Goal: Contribute content: Add original content to the website for others to see

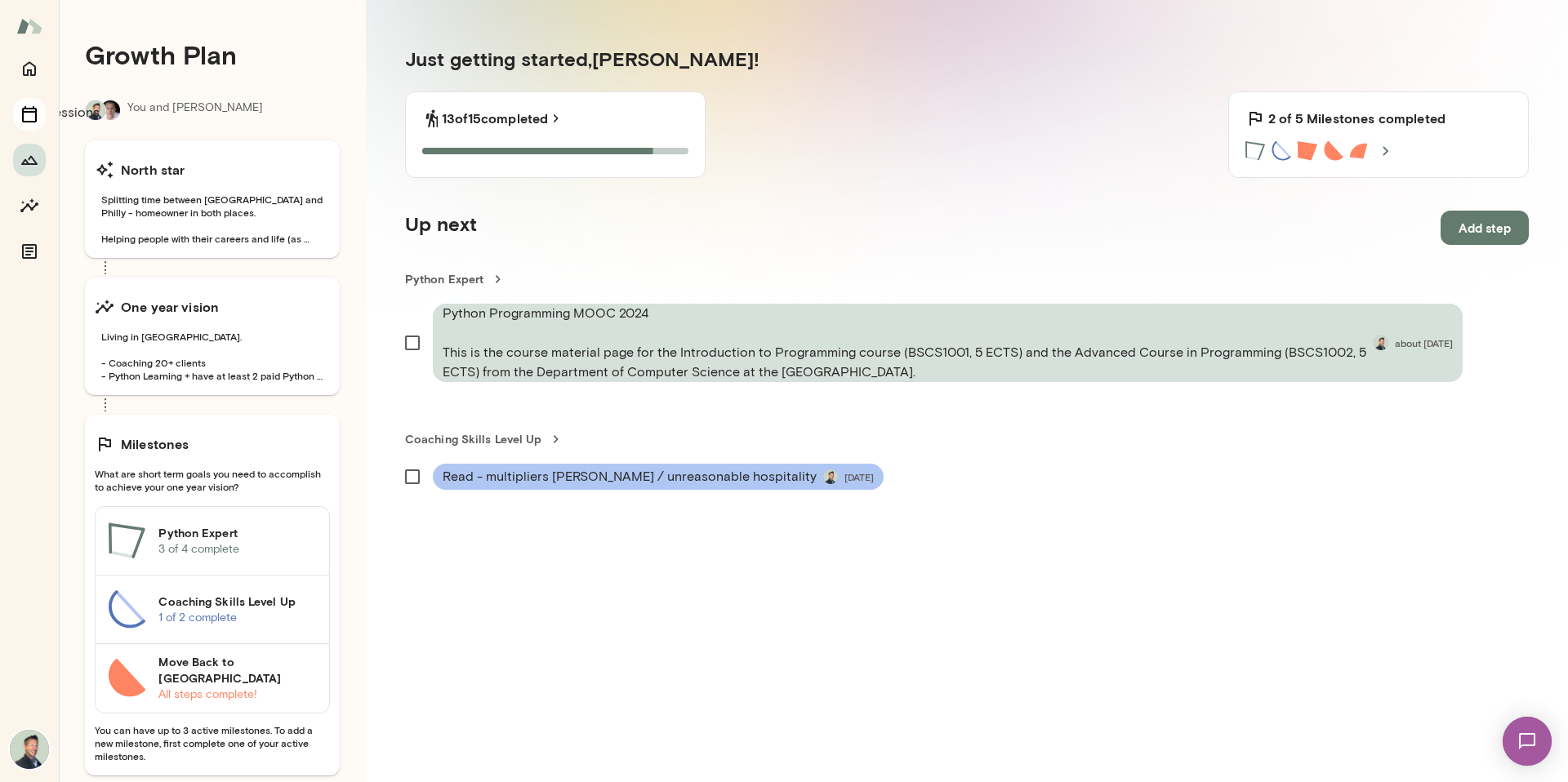
click at [27, 116] on icon "Sessions" at bounding box center [29, 114] width 20 height 20
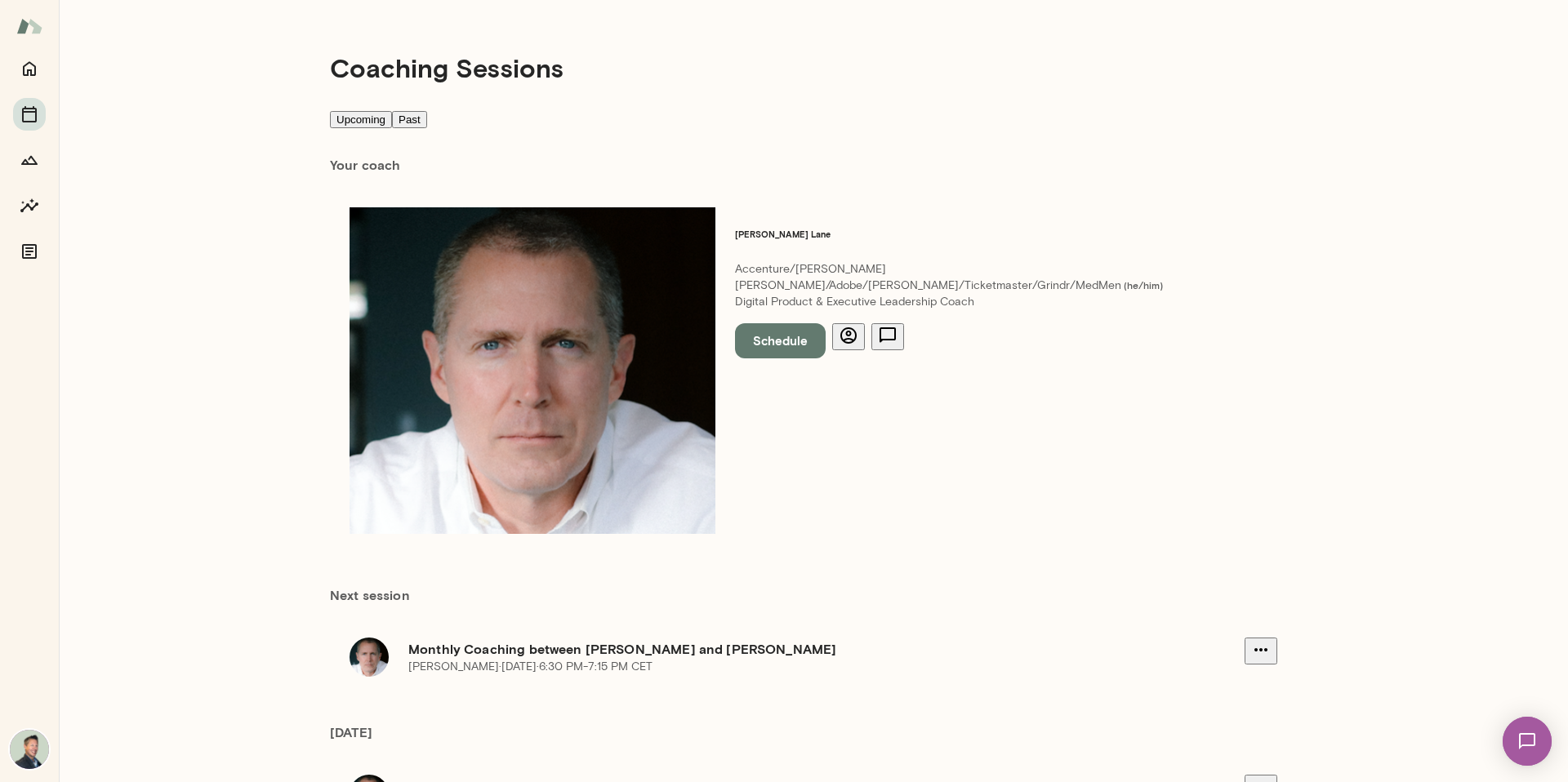
click at [27, 45] on div at bounding box center [29, 26] width 58 height 52
click at [25, 64] on icon "Home" at bounding box center [29, 69] width 13 height 15
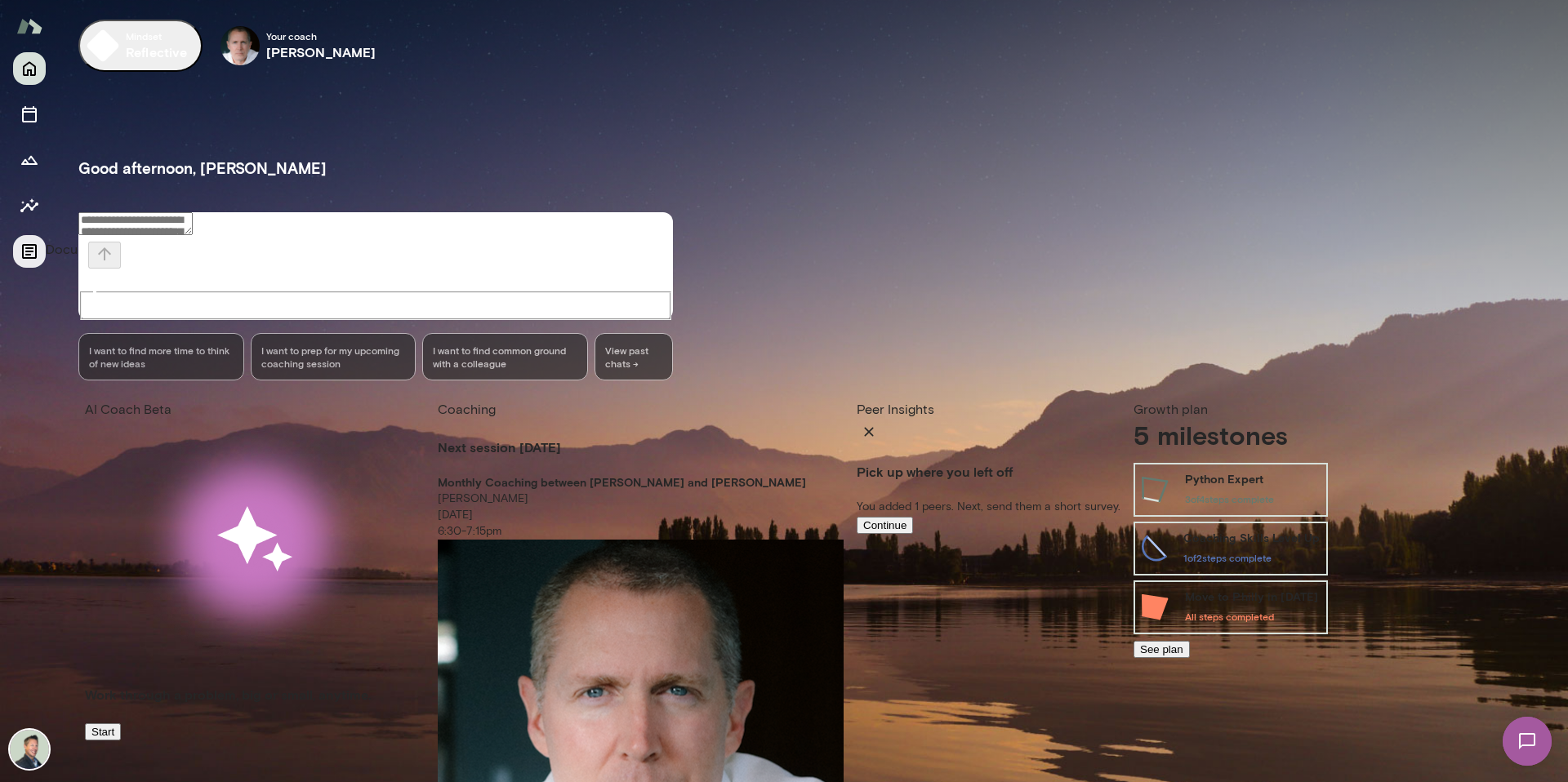
click at [32, 243] on icon "Documents" at bounding box center [29, 252] width 20 height 20
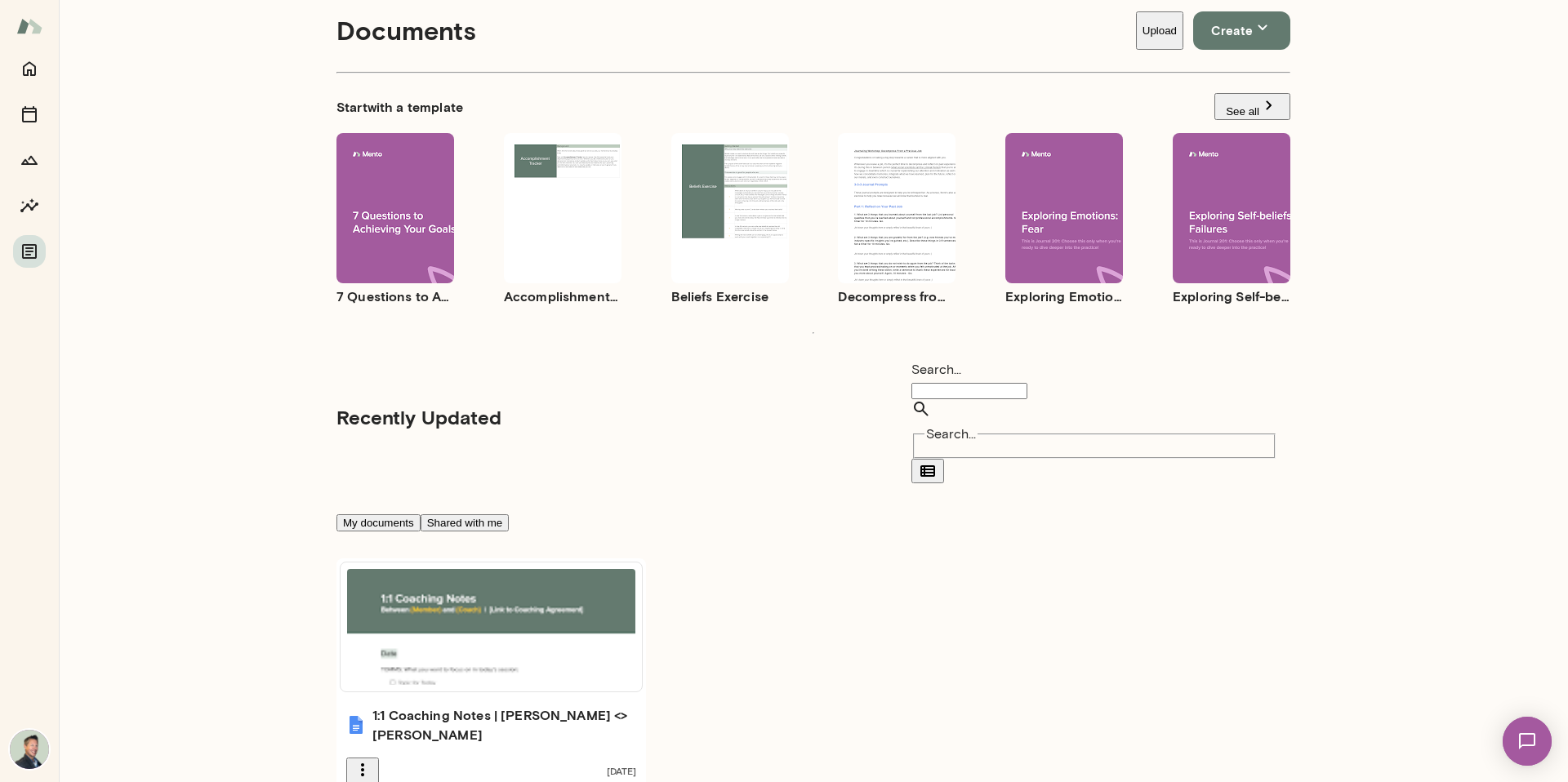
scroll to position [39, 0]
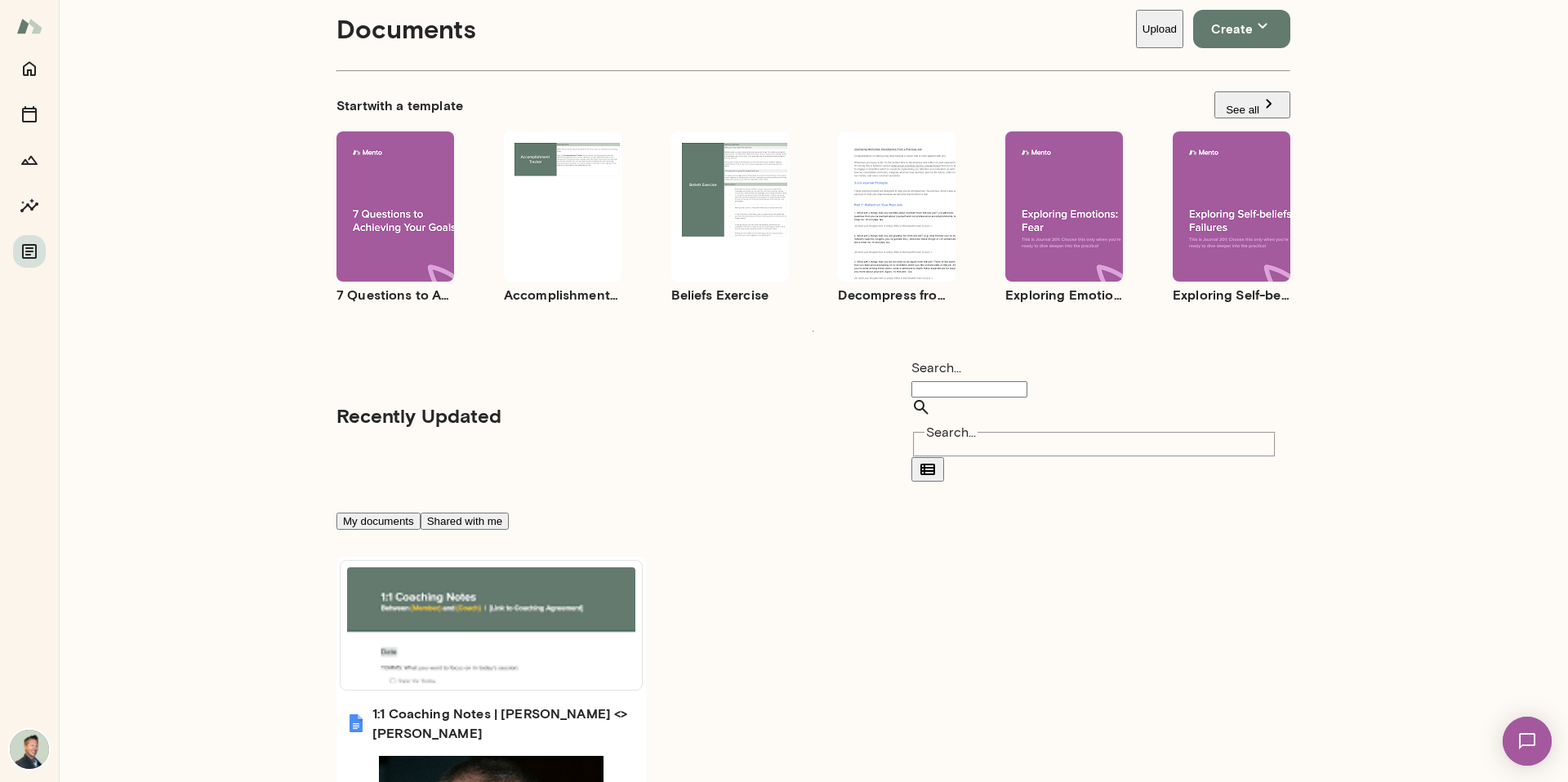
click at [1136, 35] on button "Upload" at bounding box center [1159, 28] width 47 height 39
click at [787, 230] on h6 "browse" at bounding box center [784, 220] width 45 height 20
type input "**********"
click at [135, 359] on button "Upload" at bounding box center [96, 343] width 77 height 34
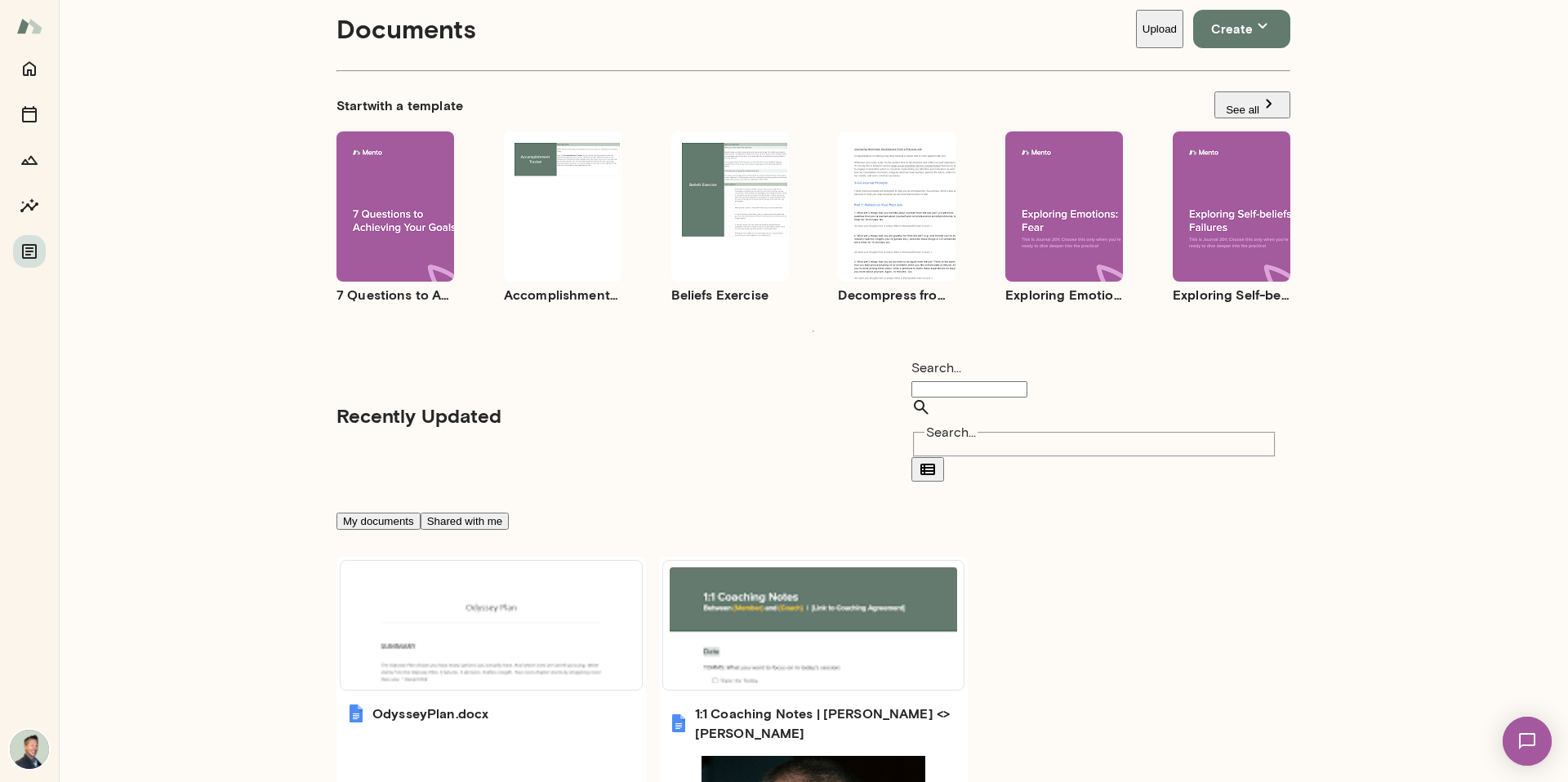
click at [392, 56] on link "Share settings" at bounding box center [800, 45] width 1535 height 20
drag, startPoint x: 836, startPoint y: 354, endPoint x: 839, endPoint y: 362, distance: 8.5
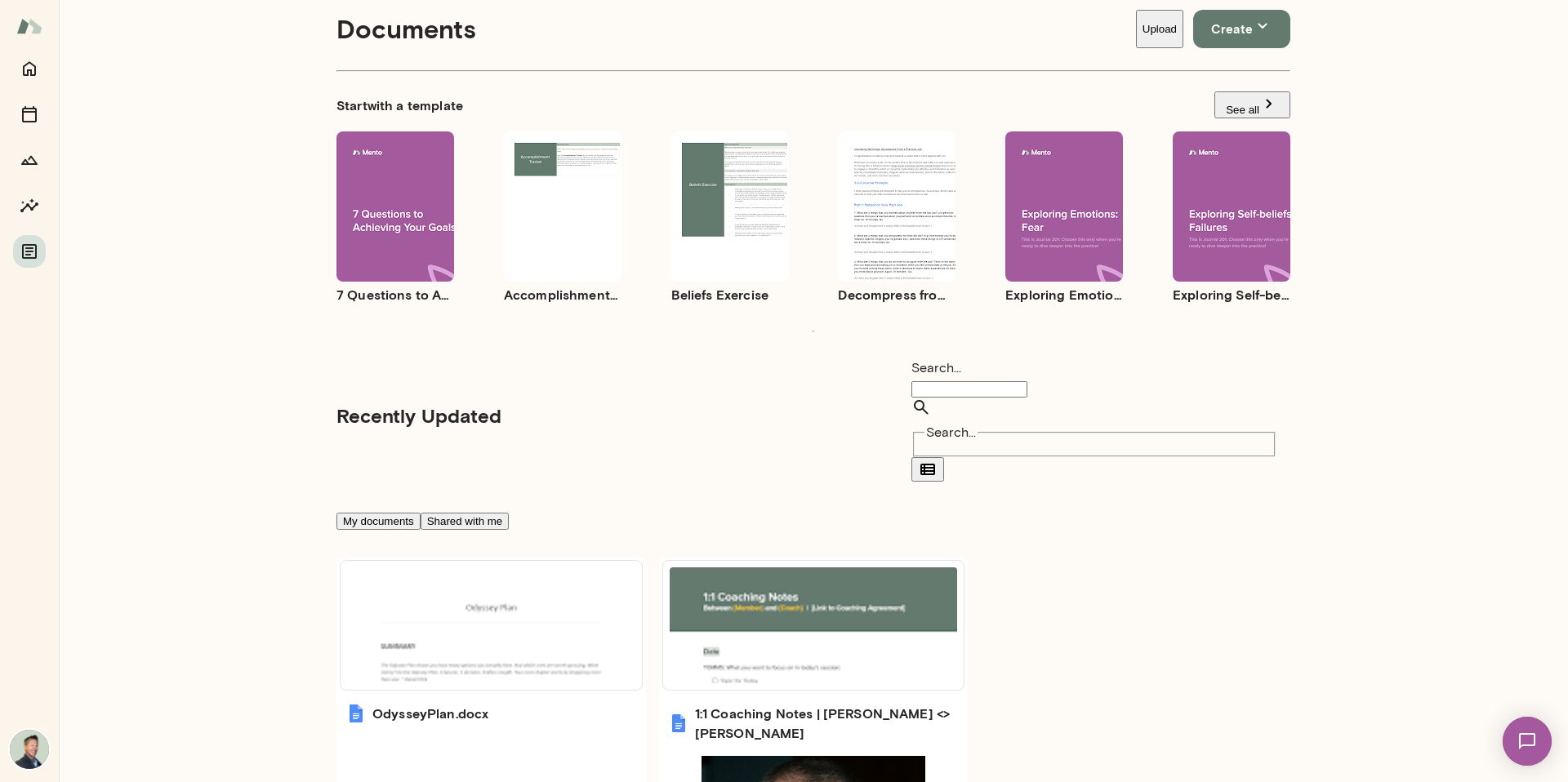
click at [511, 13] on div at bounding box center [784, 13] width 1568 height 0
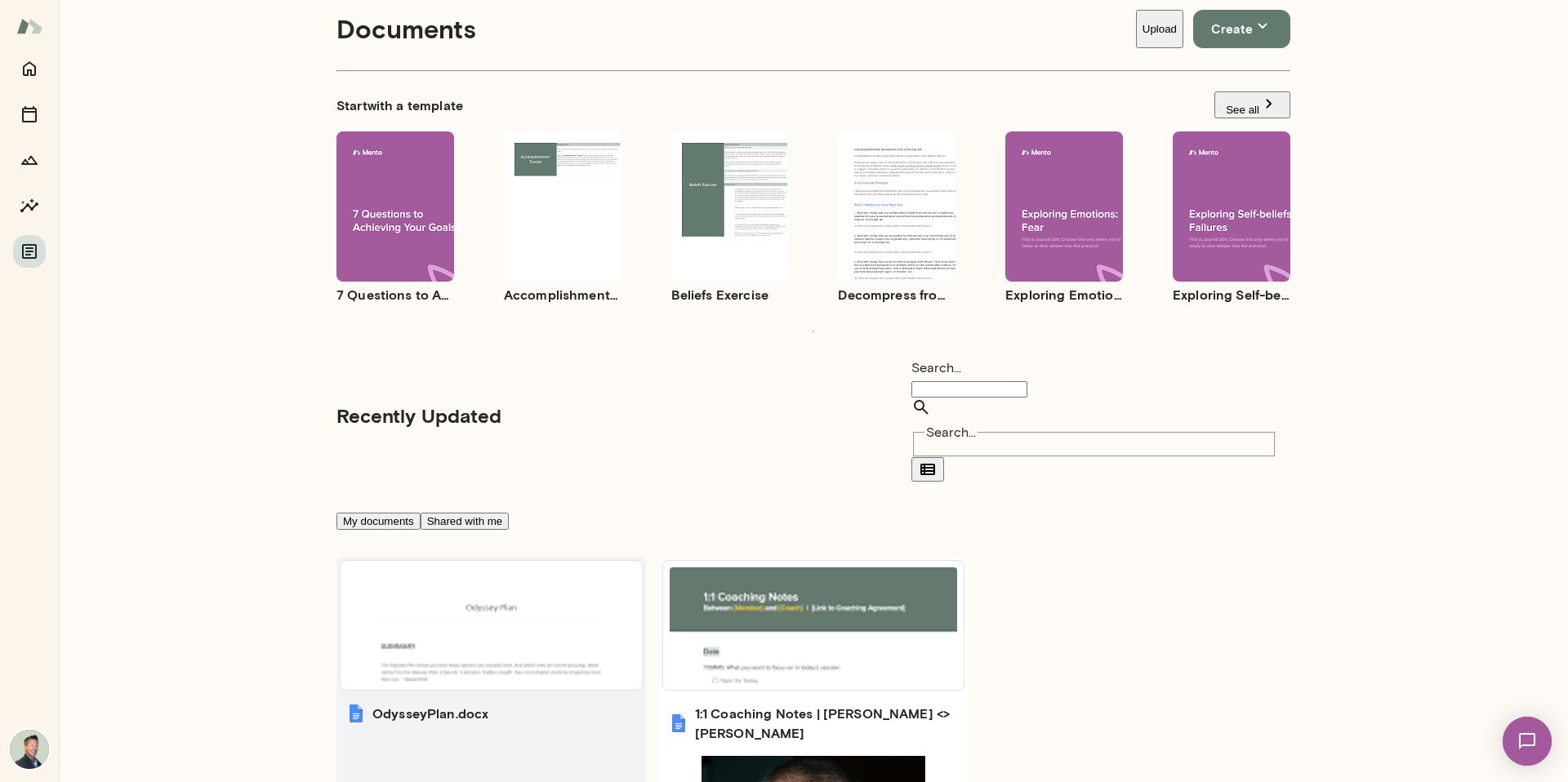
click at [373, 704] on h6 "OdysseyPlan.docx" at bounding box center [430, 713] width 116 height 20
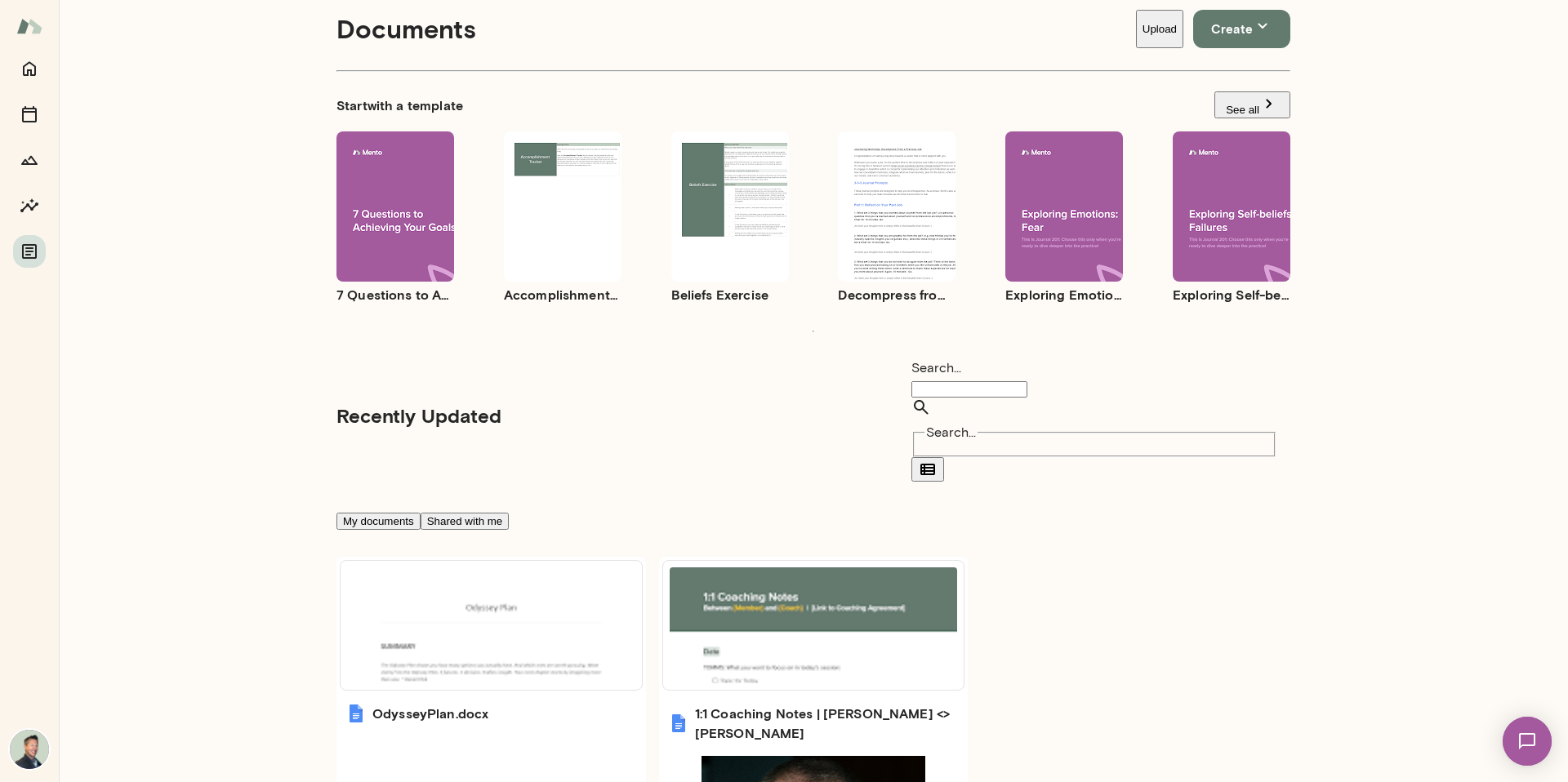
click at [509, 512] on button "Shared with me" at bounding box center [465, 521] width 89 height 17
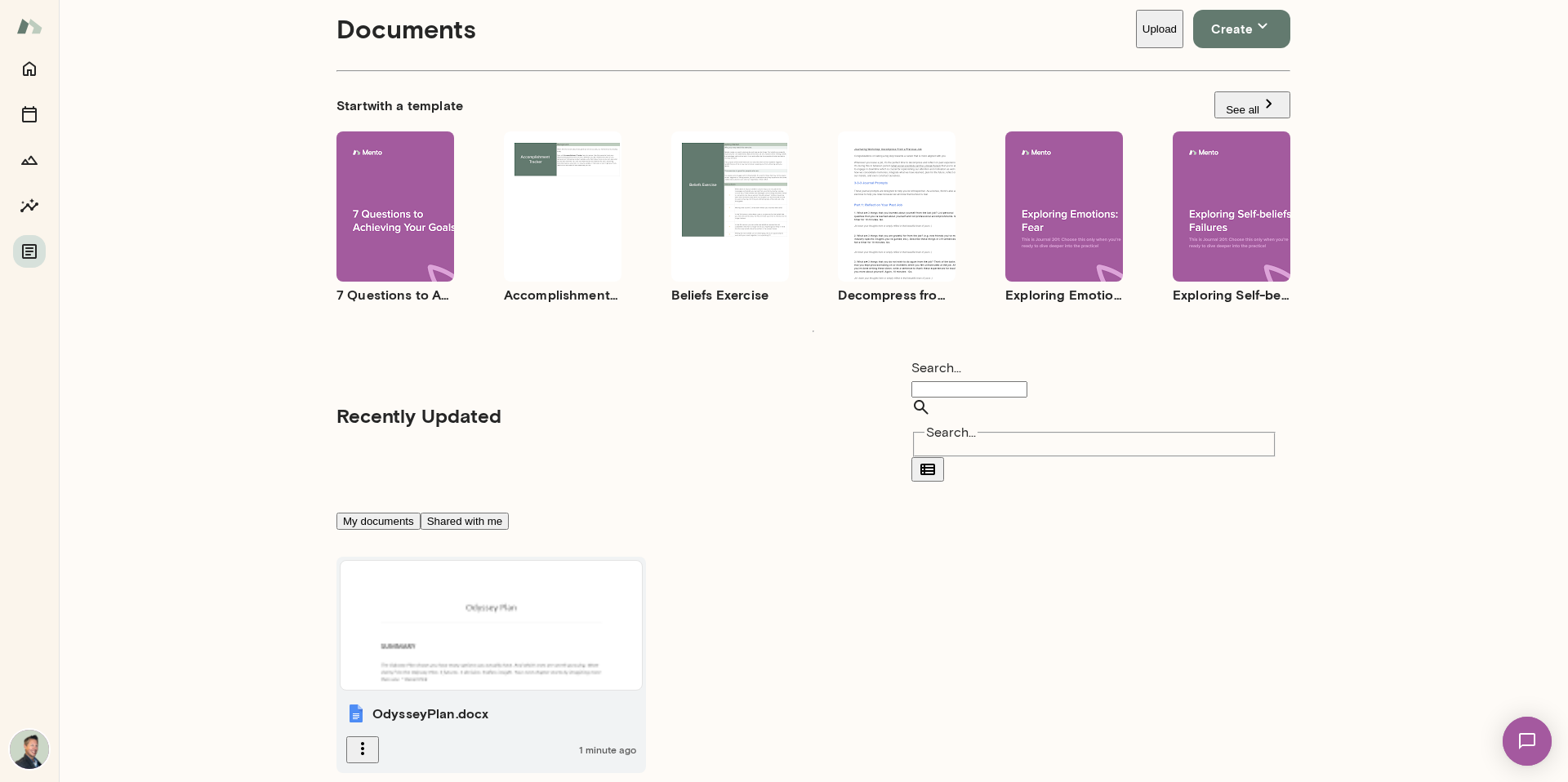
click at [360, 739] on icon "button" at bounding box center [362, 749] width 20 height 20
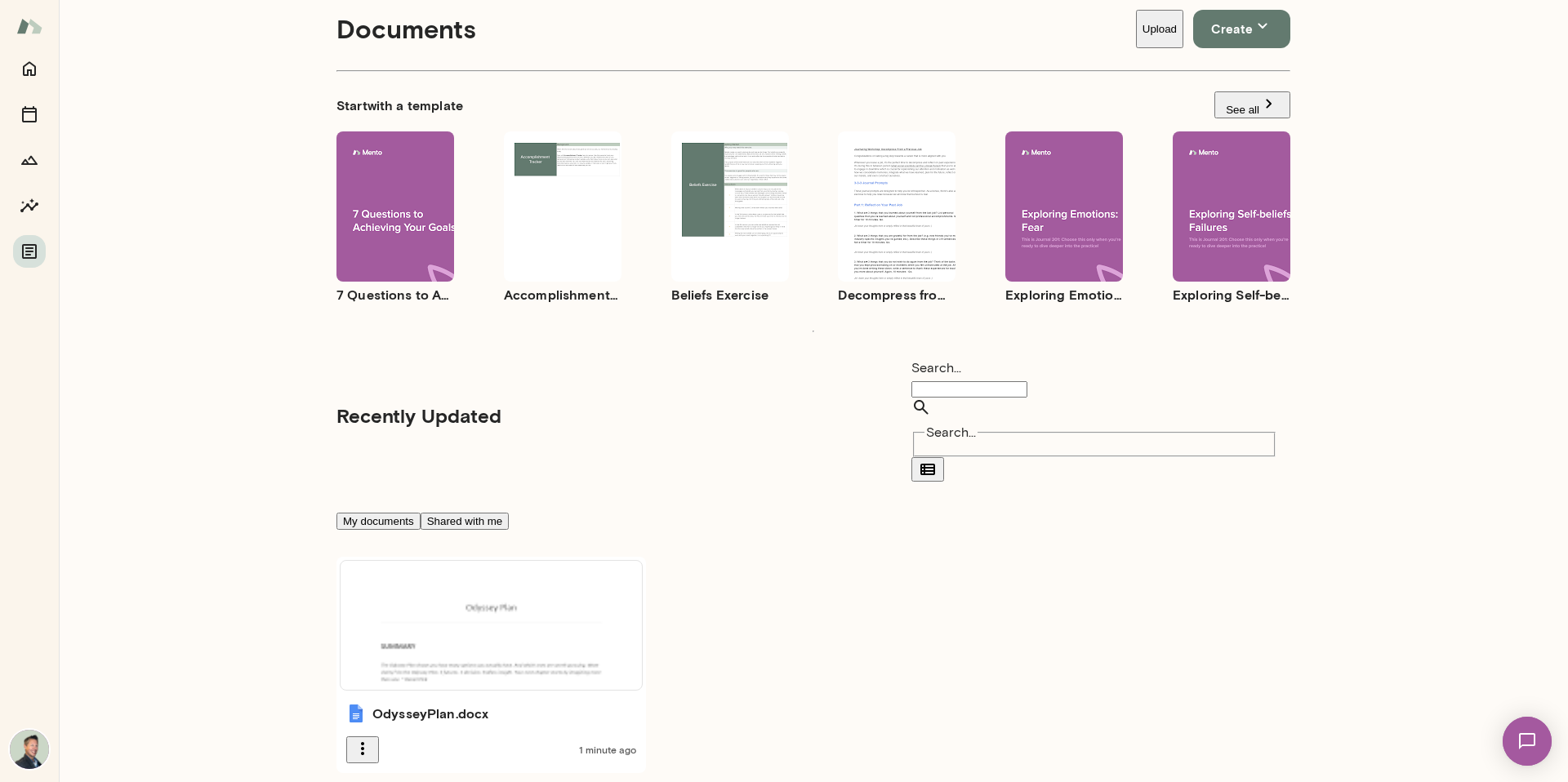
click at [416, 56] on link "Share settings" at bounding box center [800, 45] width 1535 height 20
drag, startPoint x: 766, startPoint y: 547, endPoint x: 909, endPoint y: 508, distance: 148.2
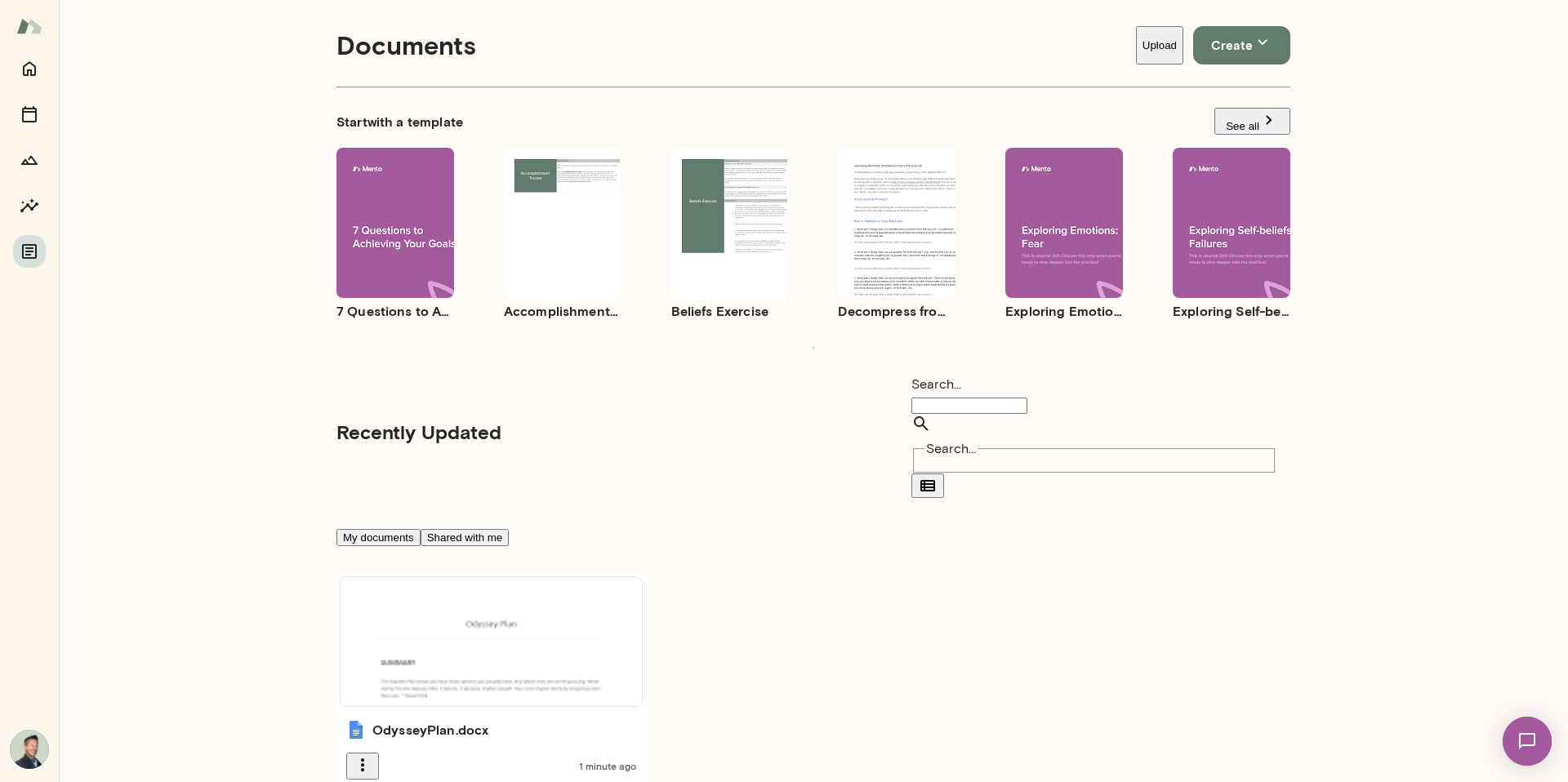
scroll to position [0, 0]
